Goal: Register for event/course

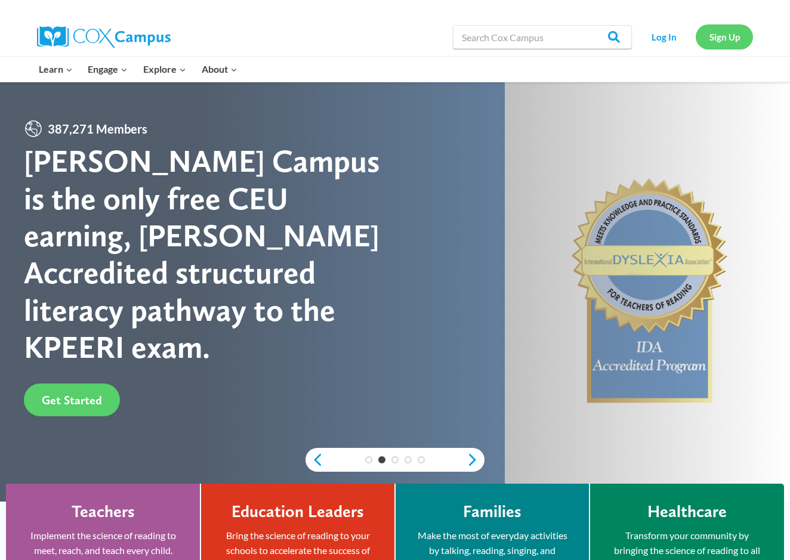
click at [725, 45] on link "Sign Up" at bounding box center [723, 36] width 57 height 24
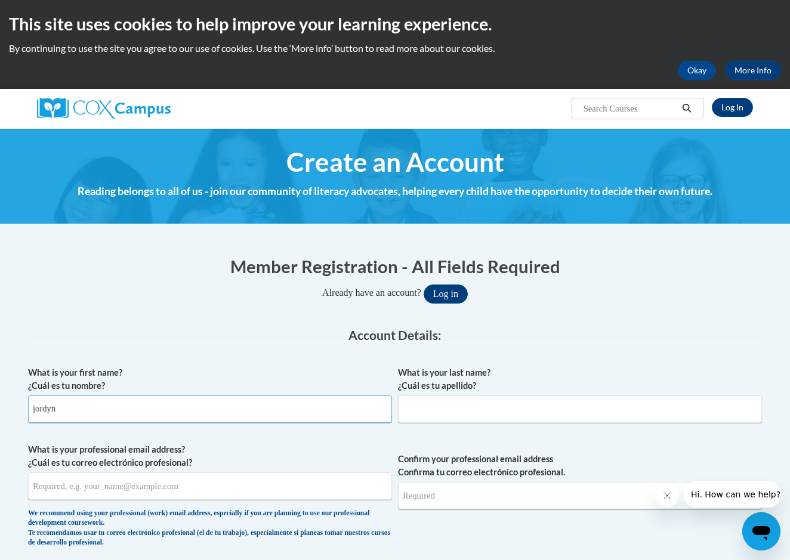
type input "jordyn"
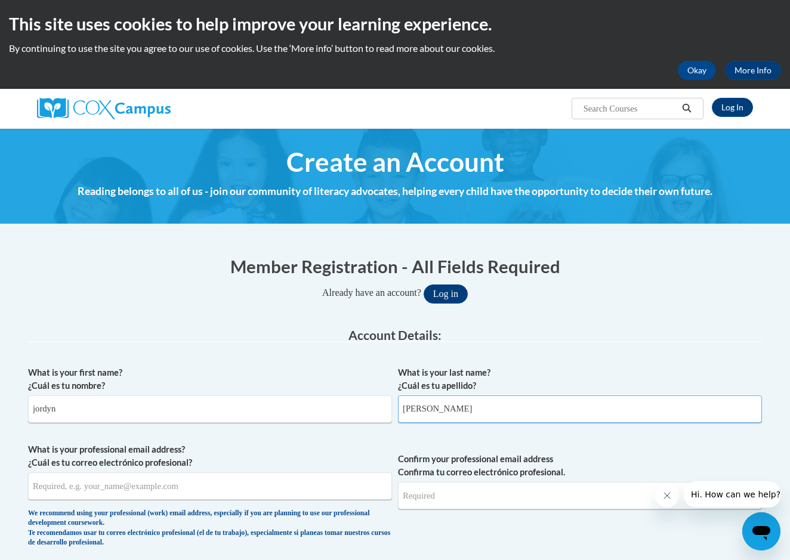
type input "dupree"
type input "jordyndupree41@gmail.com"
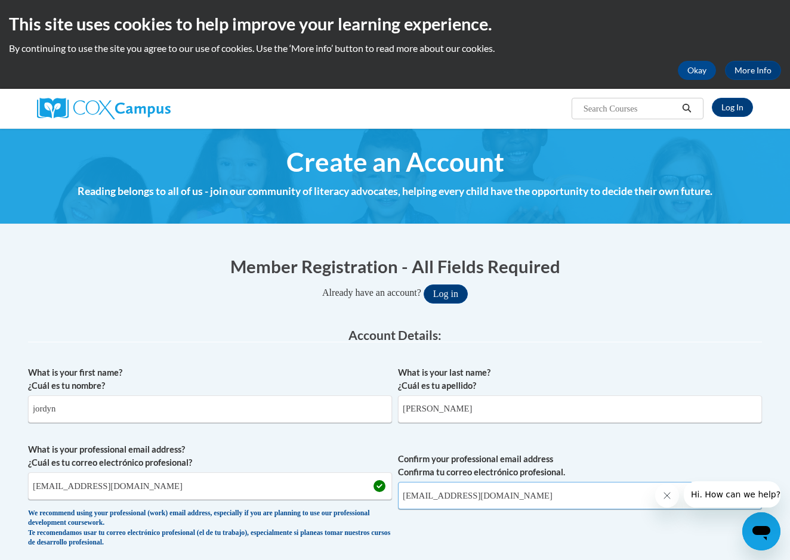
type input "jordyndupree41@gmail.com"
click at [583, 524] on span "Confirm your professional email address Confirma tu correo electrónico profesio…" at bounding box center [580, 498] width 364 height 110
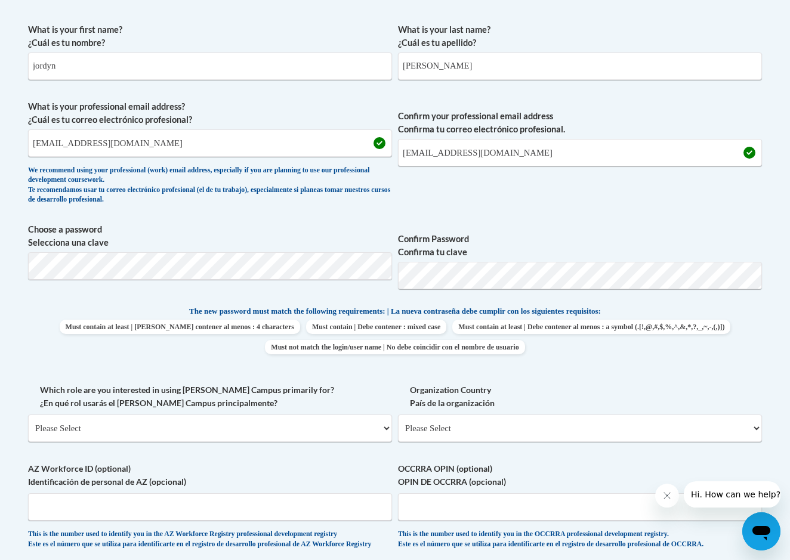
scroll to position [347, 0]
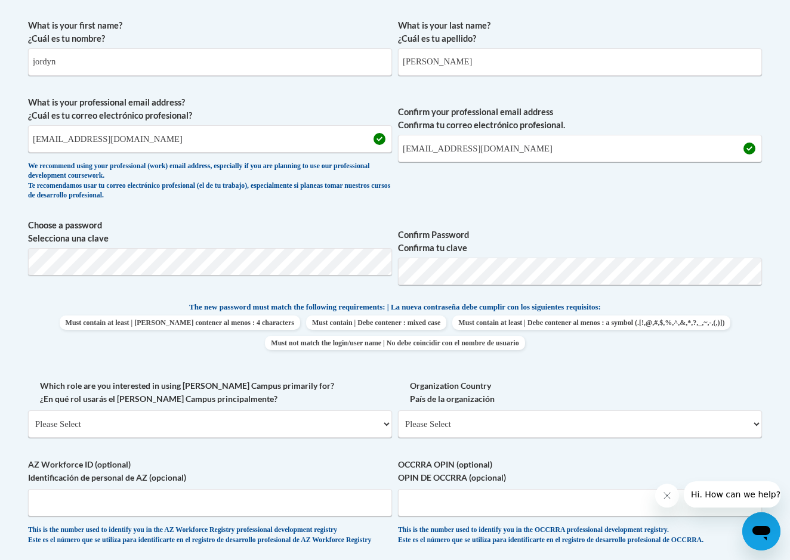
click at [234, 269] on div "Member Registration - All Fields Required Already have an account? Log in Prefe…" at bounding box center [395, 354] width 734 height 895
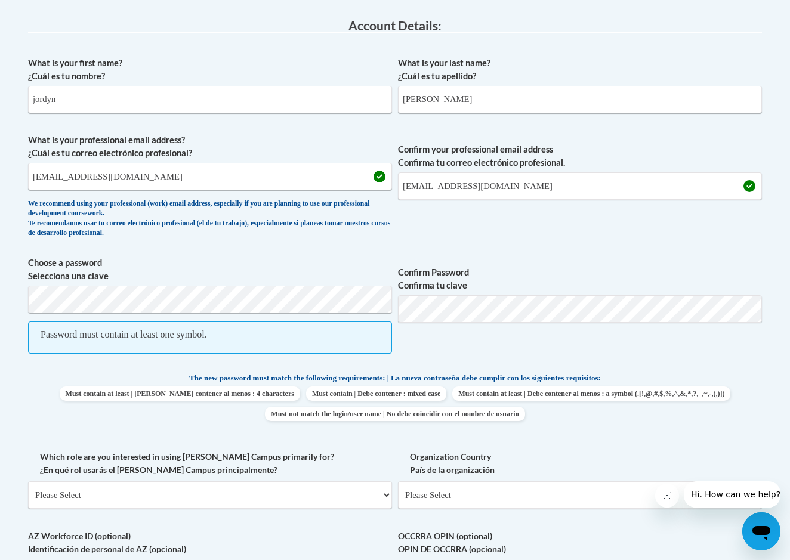
scroll to position [310, 0]
click at [201, 328] on div "Password must contain at least one symbol." at bounding box center [124, 333] width 166 height 13
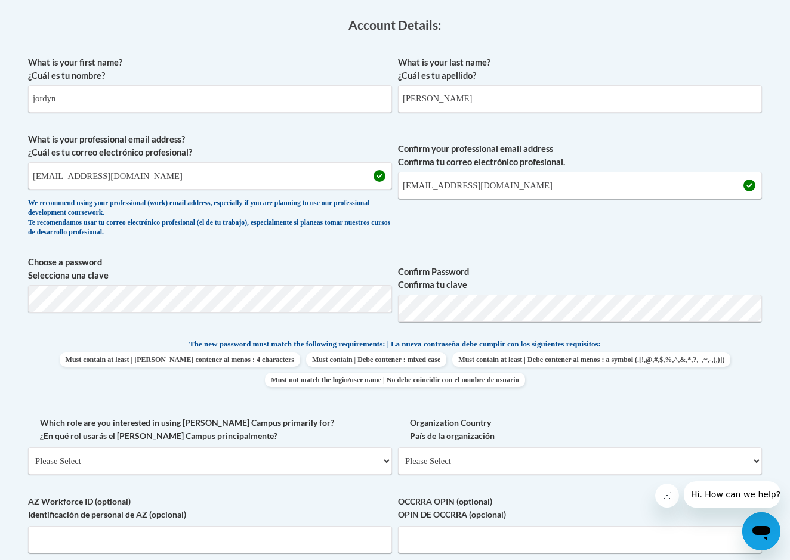
click at [355, 407] on div "What is your first name? ¿Cuál es tu nombre? jordyn What is your last name? ¿Cu…" at bounding box center [395, 322] width 734 height 544
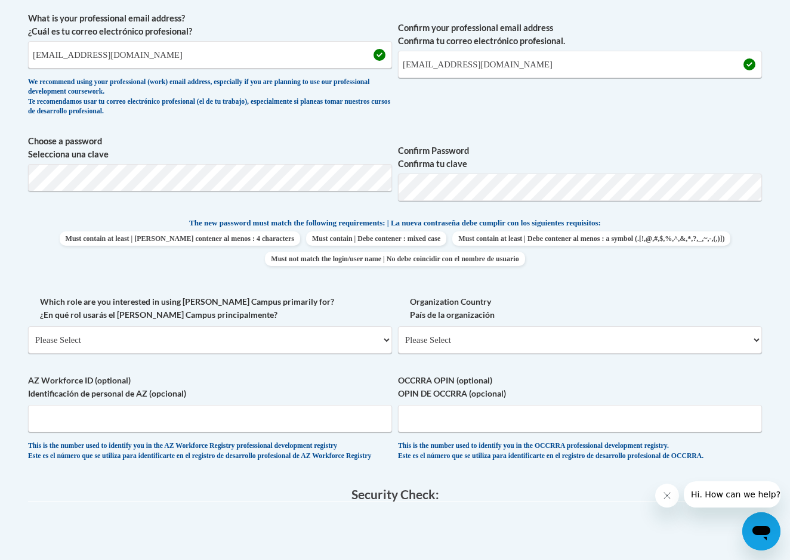
scroll to position [452, 0]
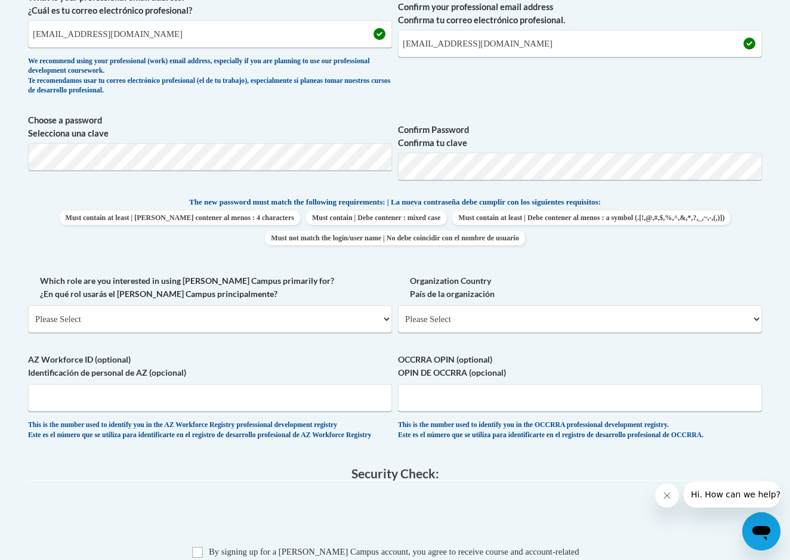
click at [452, 225] on span "Must contain at least | Debe contener al menos : a symbol (.[!,@,#,$,%,^,&,*,?,…" at bounding box center [591, 218] width 278 height 14
select select "fbf2d438-af2f-41f8-98f1-81c410e29de3"
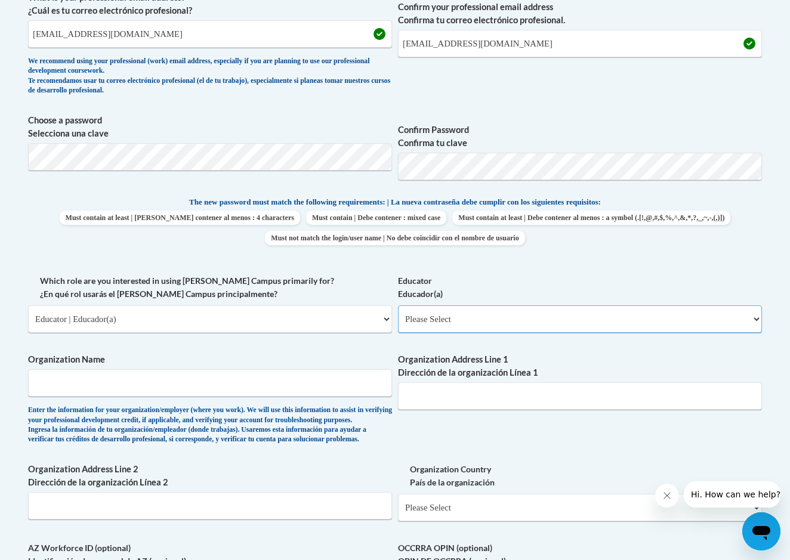
select select "5e2af403-4f2c-4e49-a02f-103e55d7b75b"
type input "little angels acadamey"
click at [240, 466] on div "What is your first name? ¿Cuál es tu nombre? jordyn What is your last name? ¿Cu…" at bounding box center [395, 274] width 734 height 732
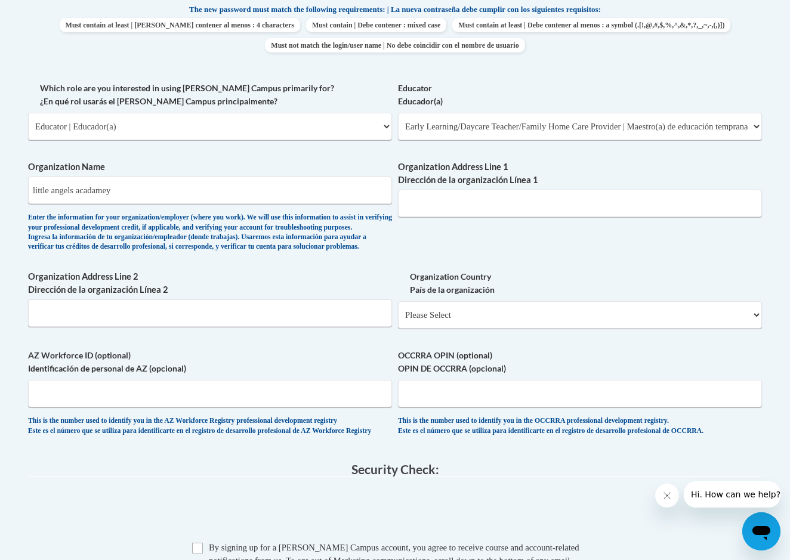
scroll to position [643, 0]
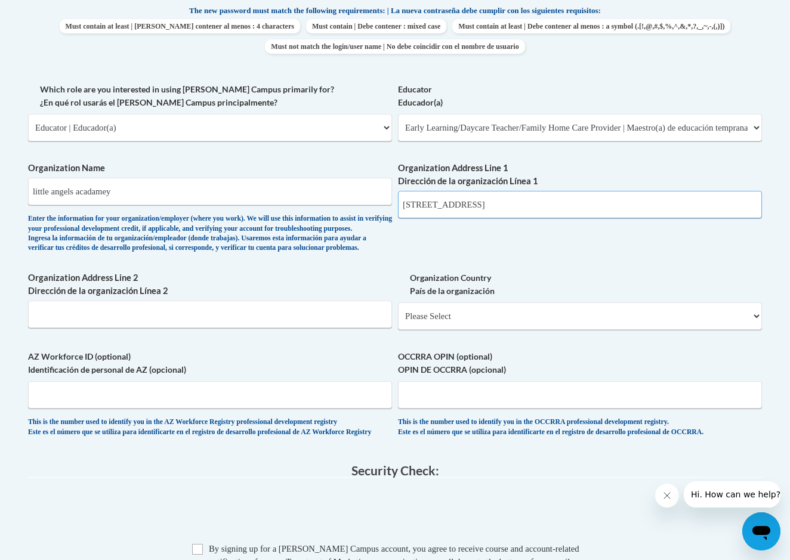
type input "7390 GA-85 Riverdale ga, 30274"
click at [496, 238] on div "What is your first name? ¿Cuál es tu nombre? jordyn What is your last name? ¿Cu…" at bounding box center [395, 83] width 734 height 732
click at [598, 503] on fieldset "Security Check: Enter the security code + = TextBox Checkbox" at bounding box center [395, 565] width 734 height 203
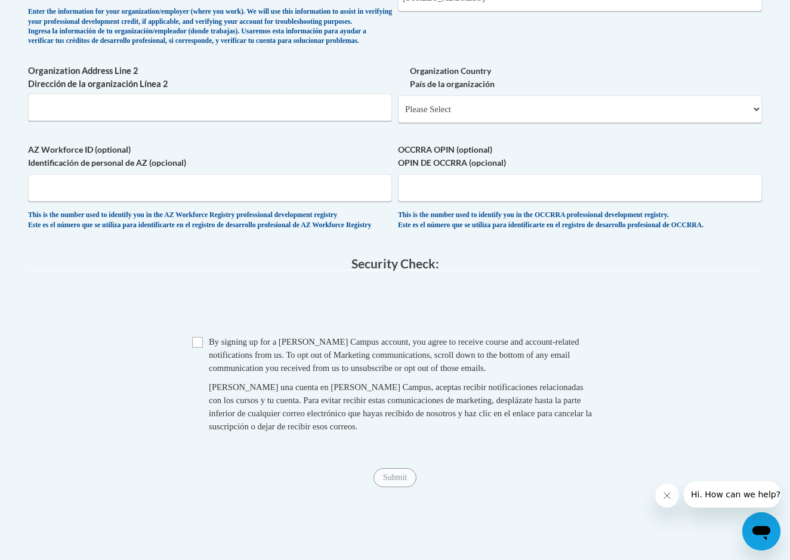
scroll to position [858, 0]
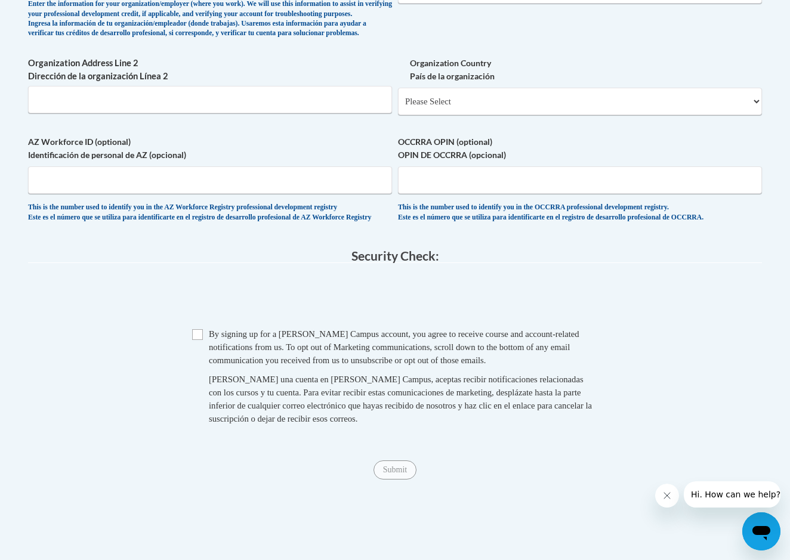
click at [196, 340] on input "Checkbox" at bounding box center [197, 334] width 11 height 11
checkbox input "true"
click at [400, 479] on input "Submit" at bounding box center [394, 469] width 43 height 19
select select "ad49bcad-a171-4b2e-b99c-48b446064914"
select select
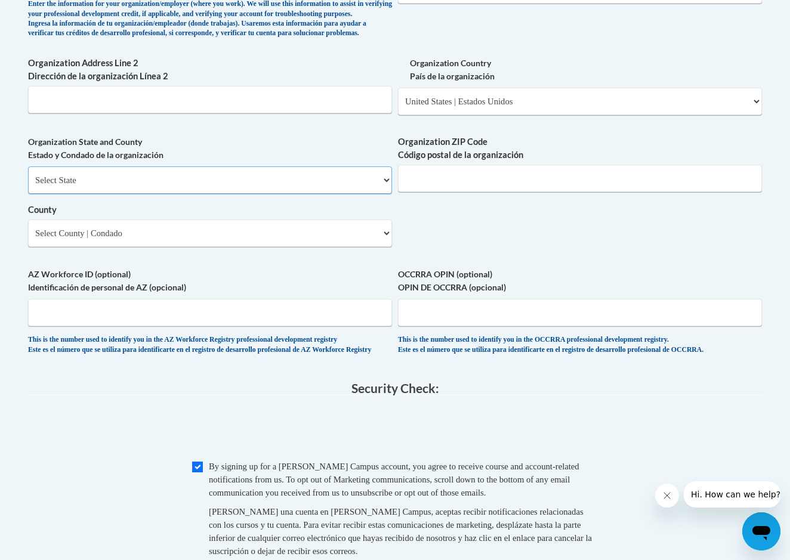
select select "Georgia"
click at [185, 233] on select "County" at bounding box center [210, 232] width 364 height 27
select select "Clayton"
type input "30274"
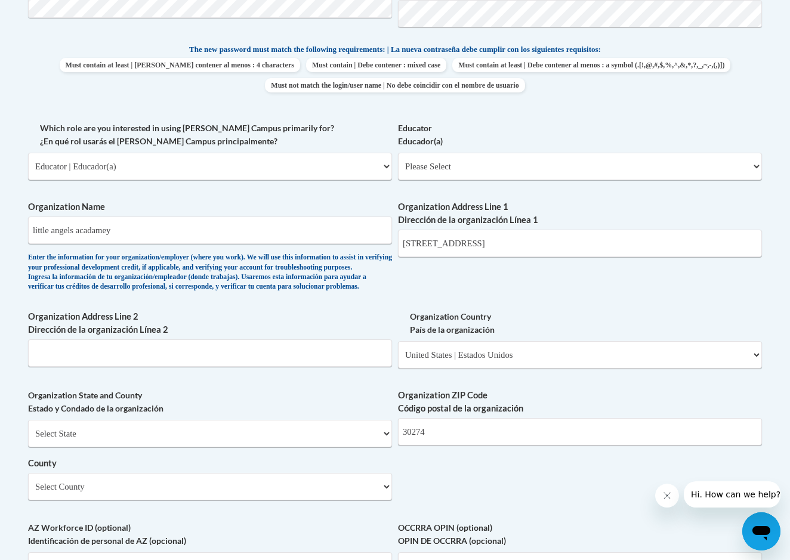
scroll to position [598, 0]
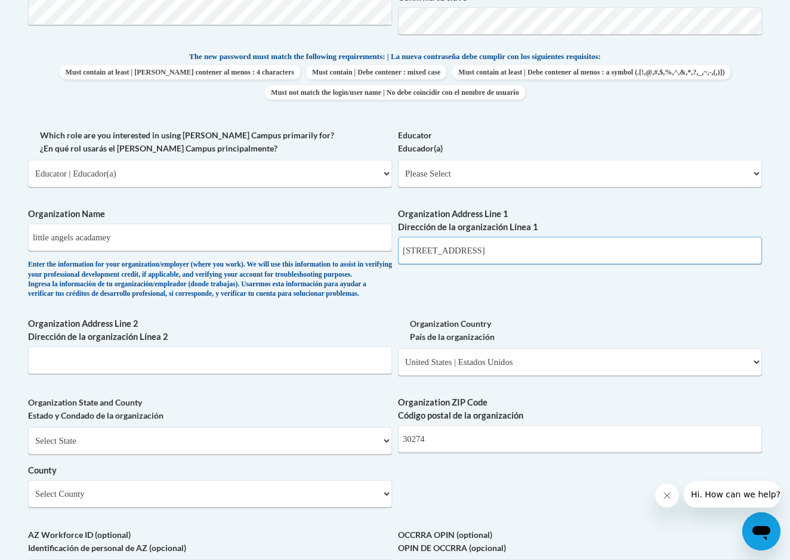
click at [570, 237] on input "7390 GA-85 Riverdale ga, 30274" at bounding box center [580, 250] width 364 height 27
type input "7390 GA-85 Riverdale ga"
click at [594, 265] on div "What is your first name? ¿Cuál es tu nombre? jordyn What is your last name? ¿Cu…" at bounding box center [395, 195] width 734 height 865
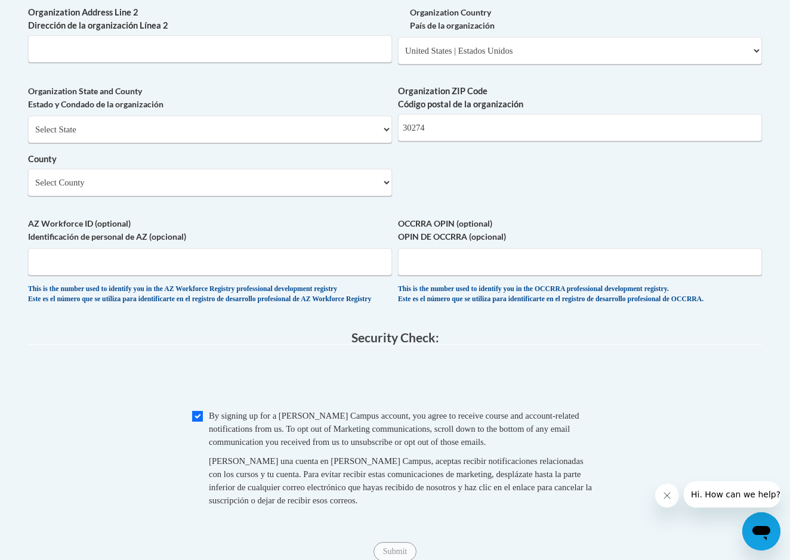
scroll to position [908, 0]
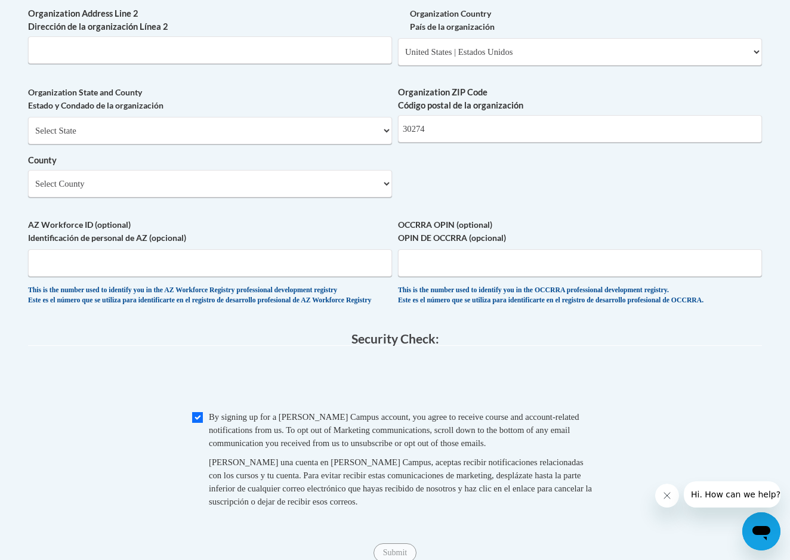
click at [199, 420] on input "Checkbox" at bounding box center [197, 417] width 11 height 11
checkbox input "true"
click at [400, 549] on input "Submit" at bounding box center [394, 552] width 43 height 19
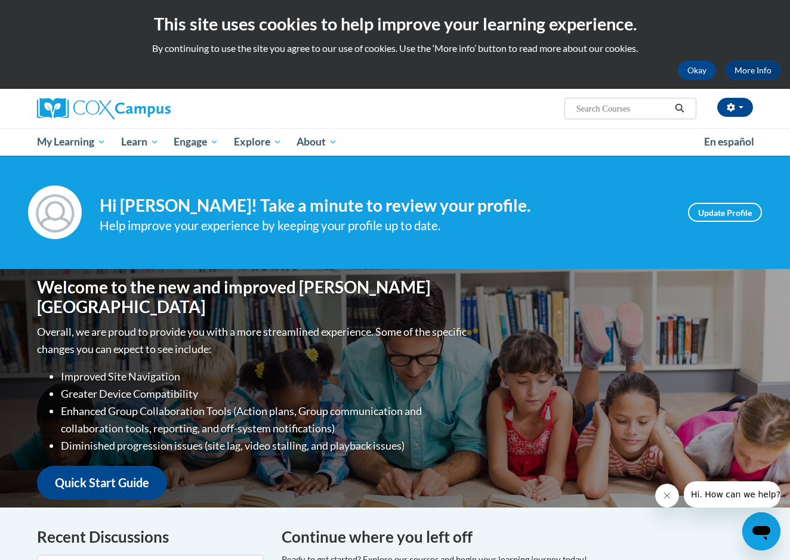
click at [596, 100] on span "Search Search..." at bounding box center [630, 108] width 132 height 21
click at [594, 112] on input "Search..." at bounding box center [622, 108] width 95 height 14
type input "the power of language"
click at [680, 108] on icon "Search" at bounding box center [679, 108] width 11 height 9
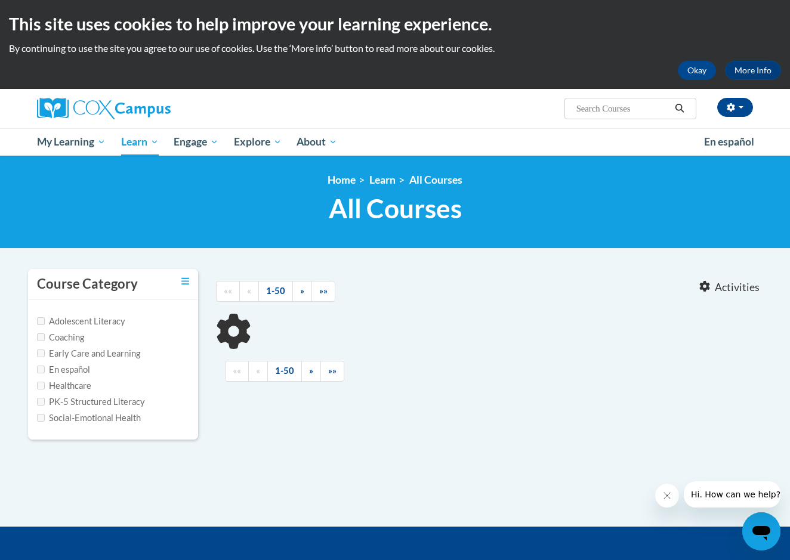
type input "the power of language"
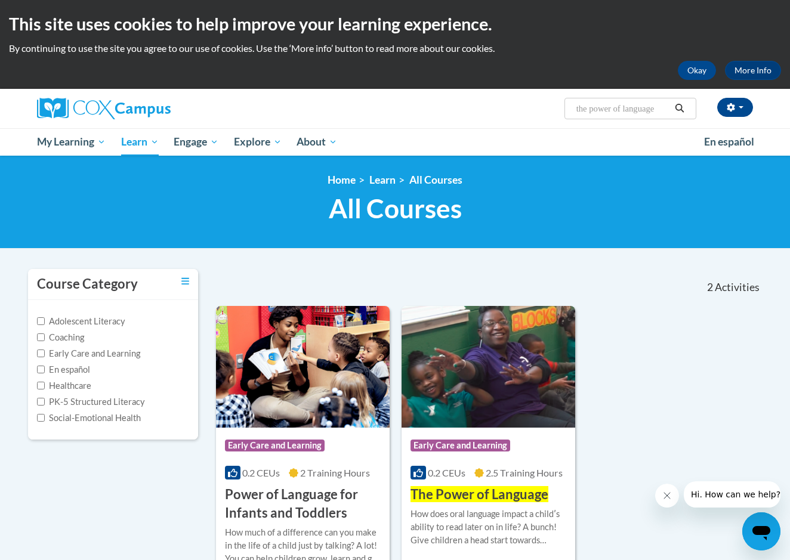
click at [276, 452] on span "Early Care and Learning" at bounding box center [276, 447] width 103 height 15
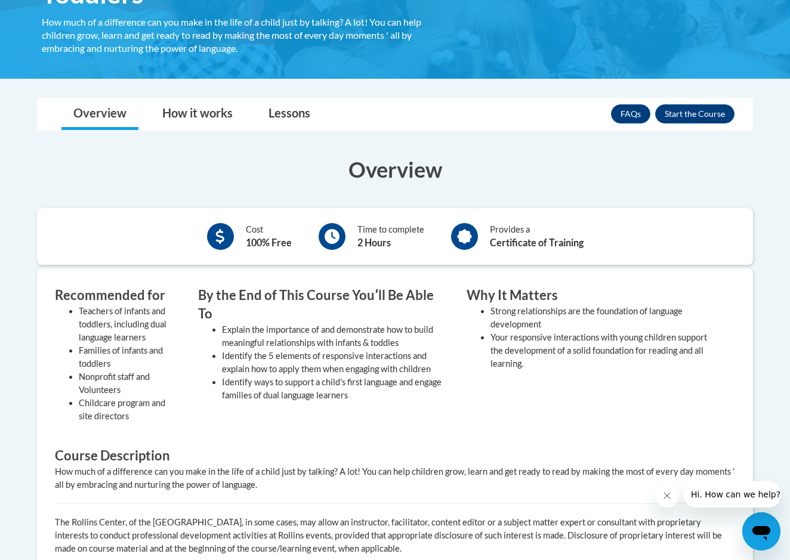
scroll to position [268, 0]
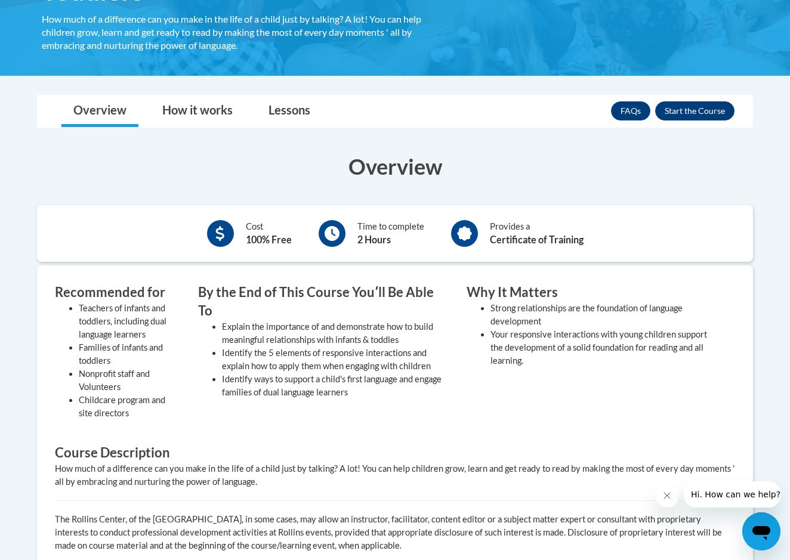
click at [693, 107] on button "Enroll" at bounding box center [694, 110] width 79 height 19
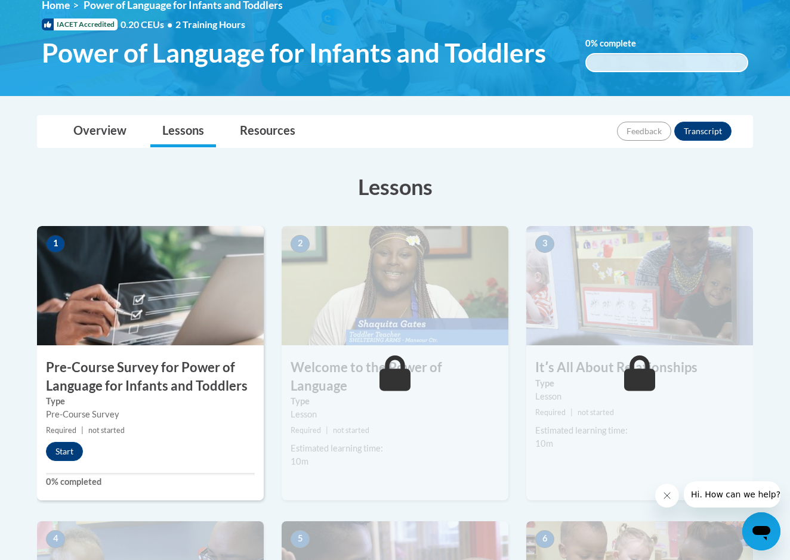
scroll to position [170, 0]
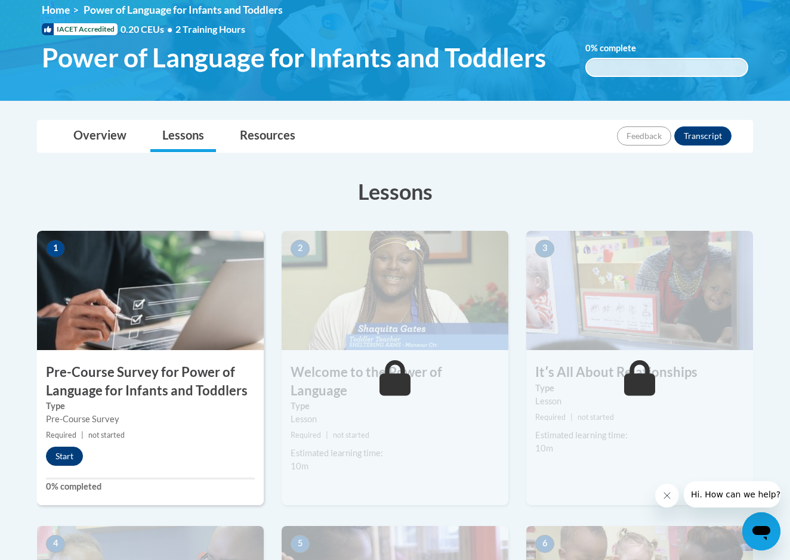
click at [49, 460] on button "Start" at bounding box center [64, 456] width 37 height 19
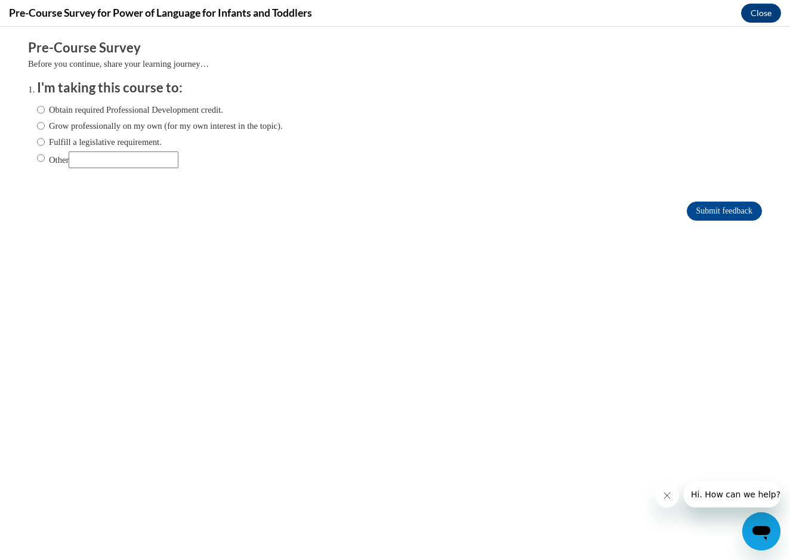
scroll to position [0, 0]
click at [42, 109] on input "Obtain required Professional Development credit." at bounding box center [41, 109] width 8 height 13
radio input "true"
click at [713, 209] on input "Submit feedback" at bounding box center [723, 211] width 75 height 19
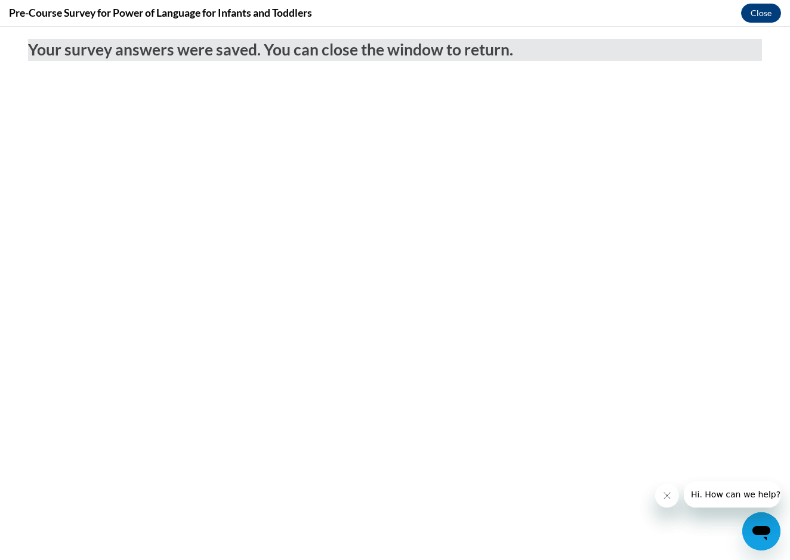
click at [664, 494] on icon "Close message from company" at bounding box center [667, 496] width 10 height 10
click at [671, 503] on button "Close message from company" at bounding box center [667, 496] width 24 height 24
click at [761, 21] on button "Close" at bounding box center [761, 13] width 40 height 19
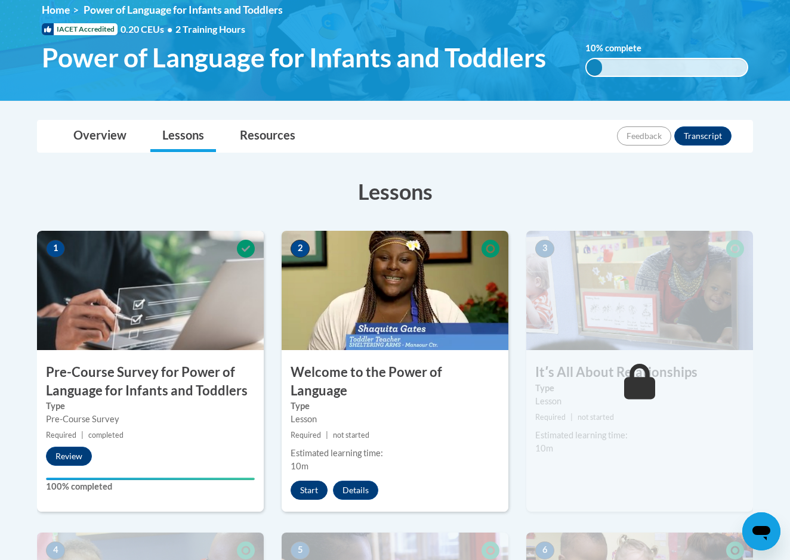
click at [301, 481] on button "Start" at bounding box center [308, 490] width 37 height 19
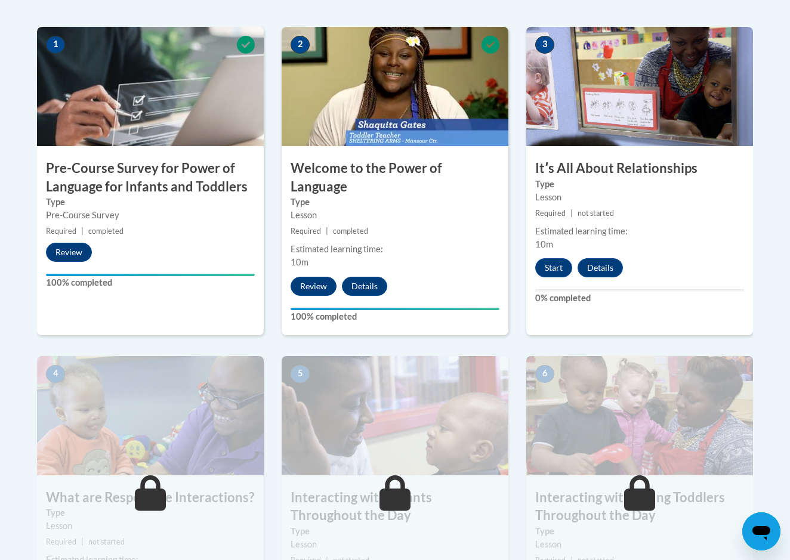
scroll to position [364, 0]
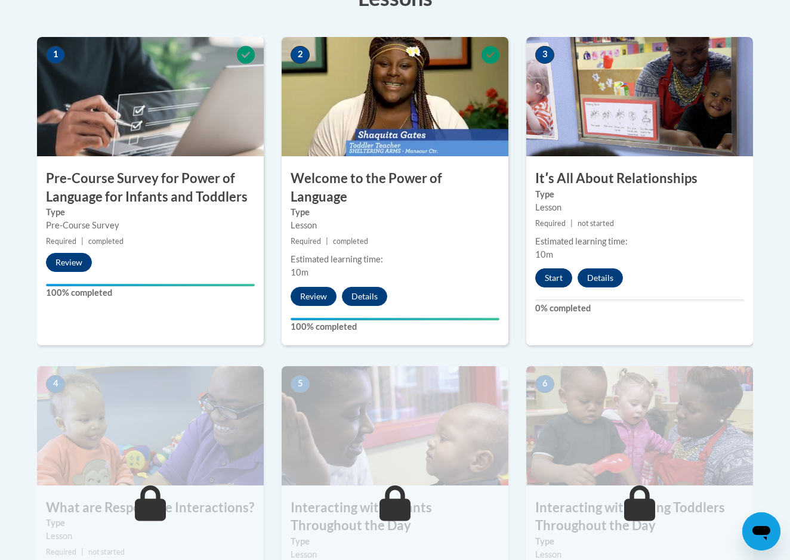
click at [552, 278] on button "Start" at bounding box center [553, 277] width 37 height 19
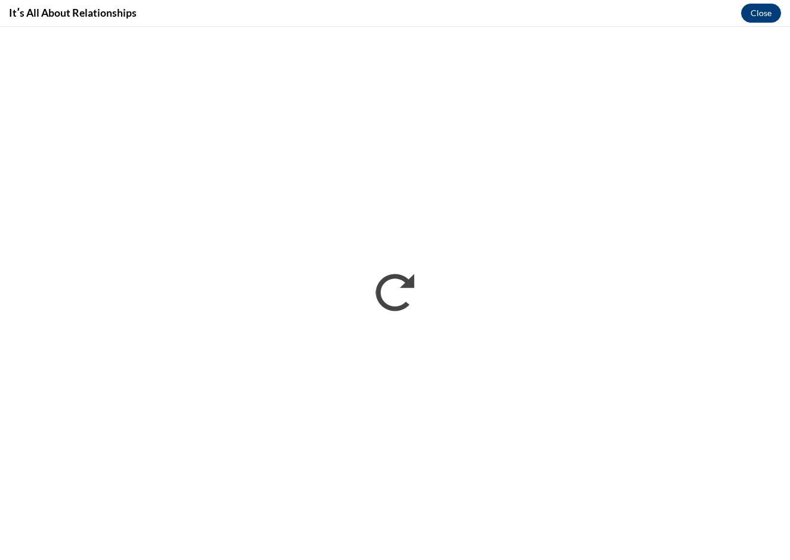
scroll to position [0, 0]
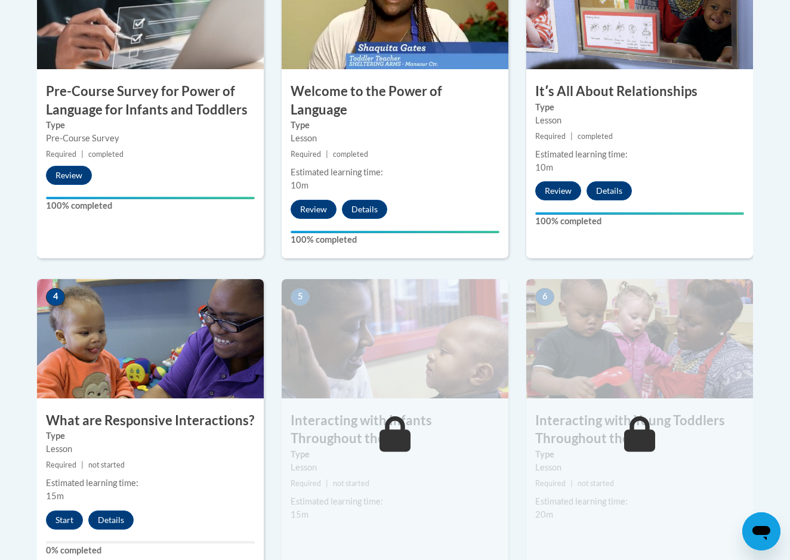
scroll to position [453, 0]
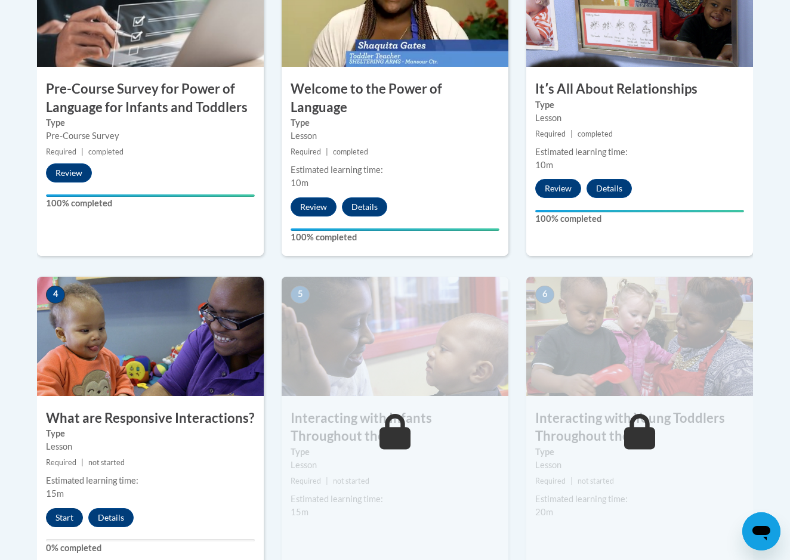
click at [55, 508] on button "Start" at bounding box center [64, 517] width 37 height 19
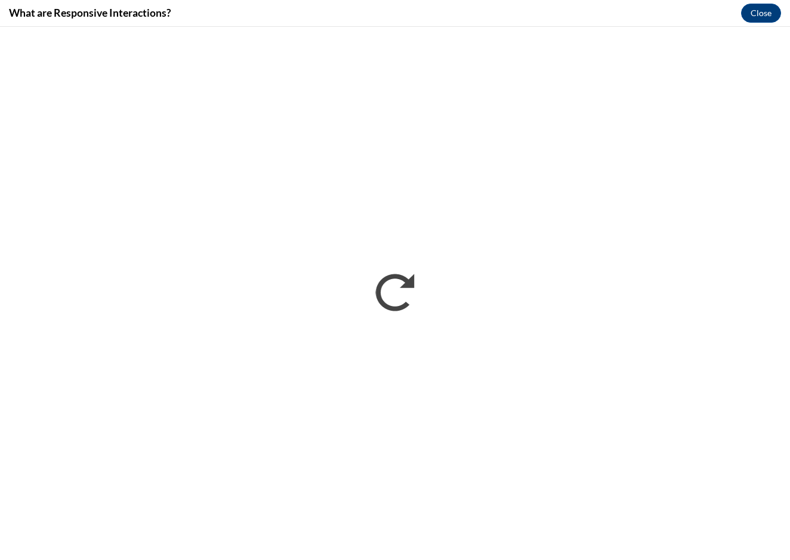
scroll to position [0, 0]
